Goal: Task Accomplishment & Management: Use online tool/utility

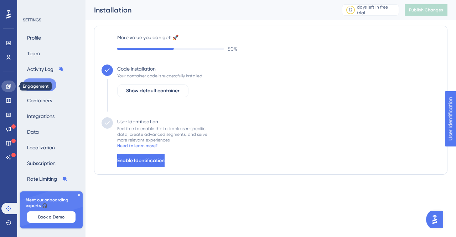
click at [9, 86] on icon at bounding box center [8, 86] width 5 height 5
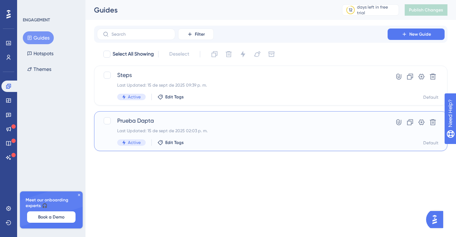
click at [129, 123] on span "Prueba Dapta" at bounding box center [242, 120] width 250 height 9
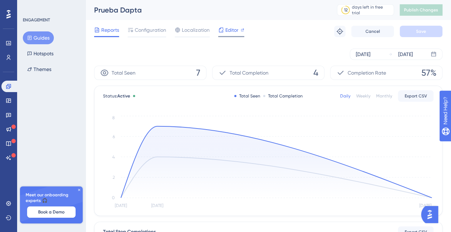
click at [234, 29] on span "Editor" at bounding box center [231, 30] width 13 height 9
